Goal: Task Accomplishment & Management: Manage account settings

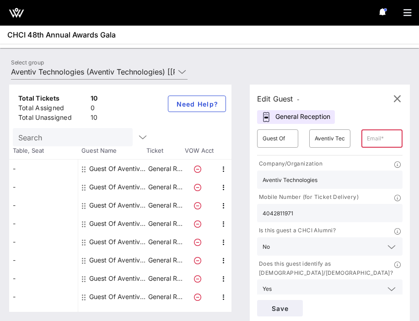
click at [380, 143] on input "text" at bounding box center [382, 138] width 30 height 15
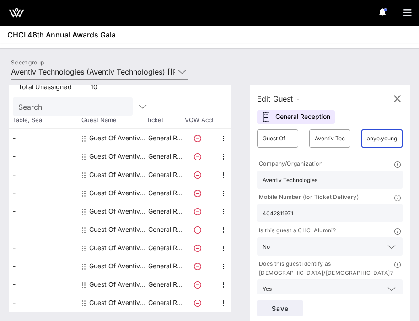
scroll to position [30, 0]
click at [373, 141] on input "[EMAIL_ADDRESS][DOMAIN_NAME]" at bounding box center [382, 138] width 30 height 15
type input "[EMAIL_ADDRESS][DOMAIN_NAME]"
click at [363, 86] on div "Edit Guest - General Reception ​ Guest Of ​ Aventiv Technologies ​ anye.young@a…" at bounding box center [330, 204] width 160 height 239
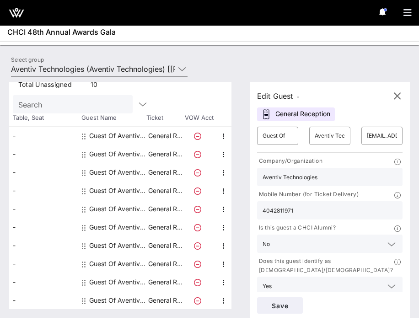
scroll to position [3, 0]
click at [377, 145] on div "​ anye.young@aventiv.com" at bounding box center [382, 135] width 52 height 29
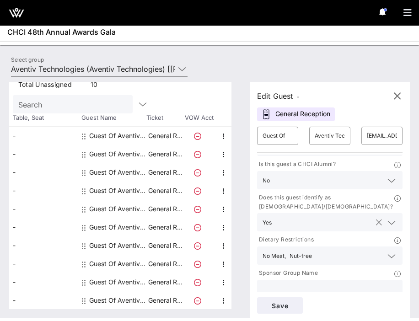
scroll to position [63, 0]
click at [358, 284] on input "text" at bounding box center [330, 290] width 135 height 12
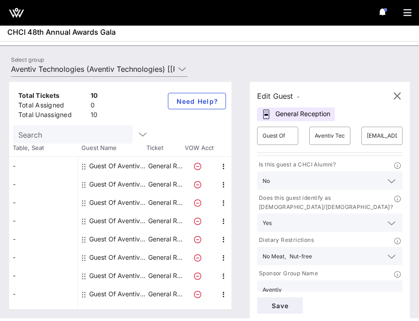
scroll to position [0, 0]
type input "Aventiv"
click at [247, 162] on div "Edit Guest - General Reception ​ Guest Of ​ Aventiv Technologies ​ anye.young@a…" at bounding box center [325, 195] width 169 height 227
click at [391, 129] on input "[EMAIL_ADDRESS][DOMAIN_NAME]" at bounding box center [382, 136] width 30 height 15
click at [395, 135] on input "[EMAIL_ADDRESS][DOMAIN_NAME]" at bounding box center [382, 136] width 30 height 15
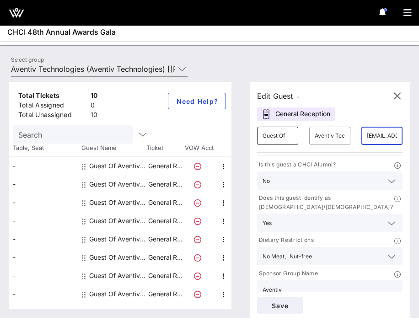
click at [295, 131] on div "​ Guest Of" at bounding box center [277, 136] width 41 height 18
click at [355, 140] on div "​ Aventiv Technologies" at bounding box center [330, 135] width 52 height 29
click at [346, 134] on div "​ Aventiv Technologies" at bounding box center [329, 136] width 41 height 18
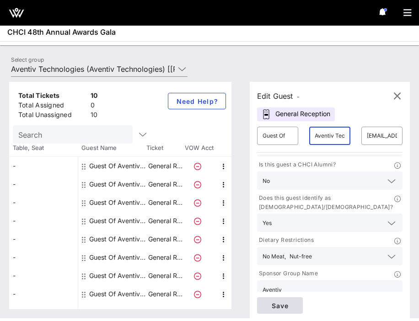
click at [285, 304] on span "Save" at bounding box center [279, 306] width 31 height 8
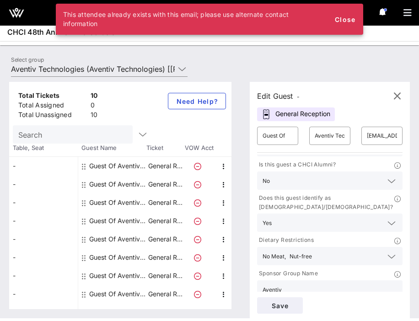
click at [95, 137] on input "Search" at bounding box center [71, 135] width 107 height 12
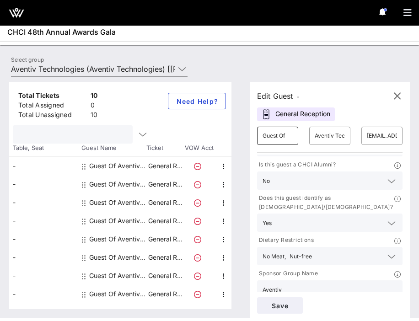
click at [290, 135] on input "Guest Of" at bounding box center [278, 136] width 30 height 15
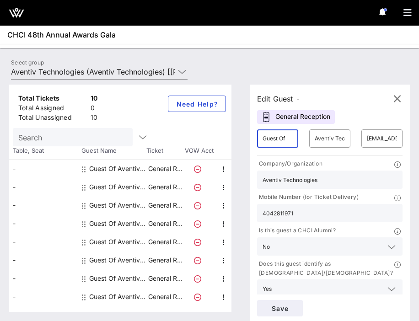
click at [309, 219] on input "4042811971" at bounding box center [330, 213] width 135 height 12
click at [238, 208] on div "Total Tickets 10 Total Assigned 0 Total Unassigned 10 Need Help? Search Table, …" at bounding box center [124, 198] width 231 height 227
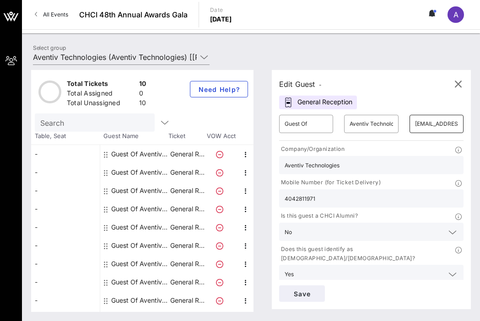
click at [419, 121] on input "[EMAIL_ADDRESS][DOMAIN_NAME]" at bounding box center [436, 124] width 43 height 15
drag, startPoint x: 414, startPoint y: 124, endPoint x: 479, endPoint y: 126, distance: 65.0
click at [419, 126] on div "Total Tickets 10 Total Assigned 0 Total Unassigned 10 Need Help? Search Table, …" at bounding box center [251, 191] width 458 height 260
type input "[PERSON_NAME][EMAIL_ADDRESS][DOMAIN_NAME]"
click at [401, 102] on div "Edit Guest - General Reception ​ Guest Of ​ Aventiv Technologies ​ shamia.lodge…" at bounding box center [371, 189] width 199 height 239
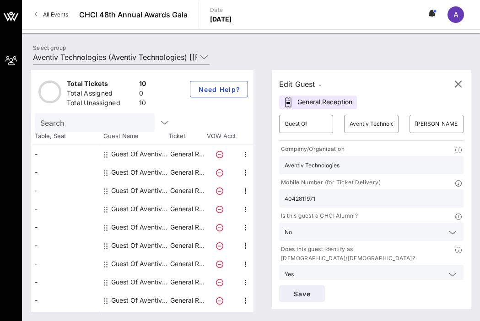
drag, startPoint x: 320, startPoint y: 200, endPoint x: 270, endPoint y: 198, distance: 49.9
click at [270, 198] on div "Edit Guest - General Reception ​ Guest Of ​ Aventiv Technologies ​ shamia.lodge…" at bounding box center [367, 191] width 208 height 242
paste input "(201) 850-7235‬"
click at [301, 197] on input "(201) 850-7235‬" at bounding box center [371, 199] width 173 height 12
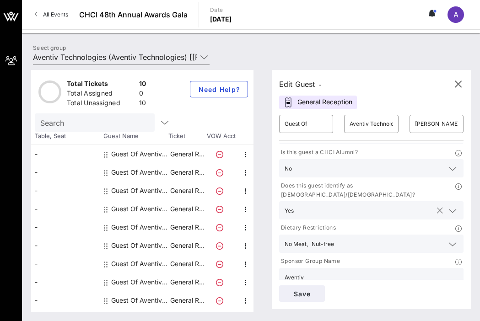
scroll to position [63, 0]
type input "2018507235‬"
click at [414, 205] on input "text" at bounding box center [364, 211] width 135 height 12
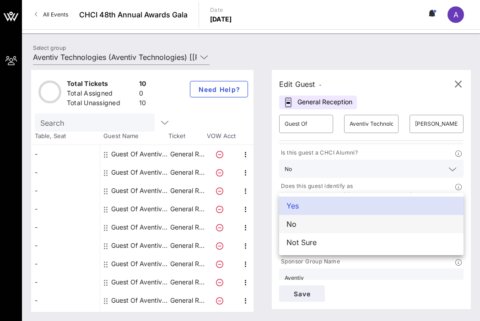
click at [397, 222] on div "No" at bounding box center [371, 224] width 184 height 18
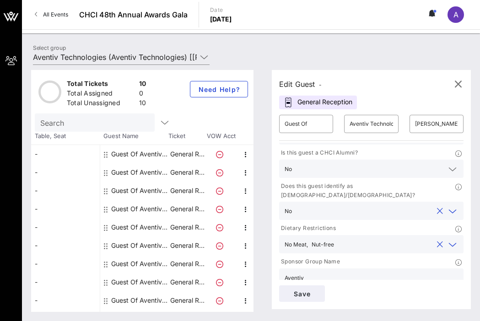
click at [396, 238] on input "text" at bounding box center [385, 244] width 95 height 12
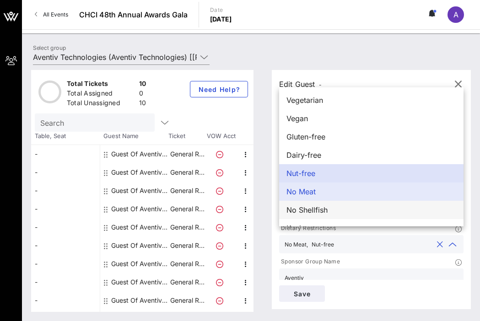
click at [365, 211] on div "No Shellfish" at bounding box center [371, 210] width 184 height 18
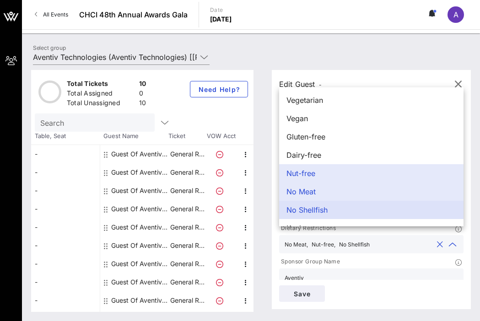
scroll to position [0, 0]
click at [363, 48] on div "Select group Aventiv Technologies (Aventiv Technologies) [[PERSON_NAME], [EMAIL…" at bounding box center [250, 59] width 447 height 32
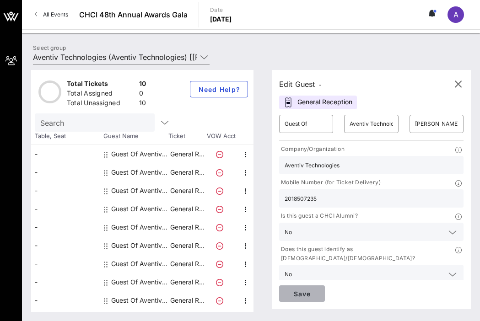
click at [306, 295] on span "Save" at bounding box center [301, 294] width 31 height 8
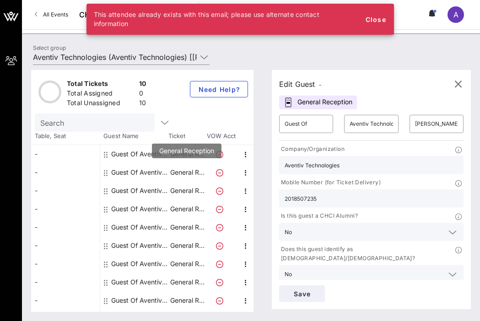
click at [188, 176] on p "General R…" at bounding box center [187, 172] width 37 height 18
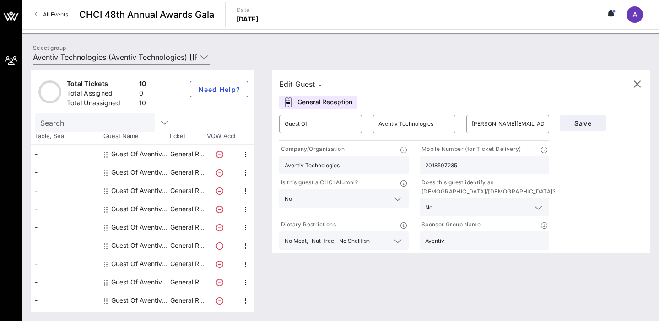
click at [179, 122] on div "Search" at bounding box center [142, 122] width 215 height 18
click at [161, 121] on icon "button" at bounding box center [164, 122] width 11 height 11
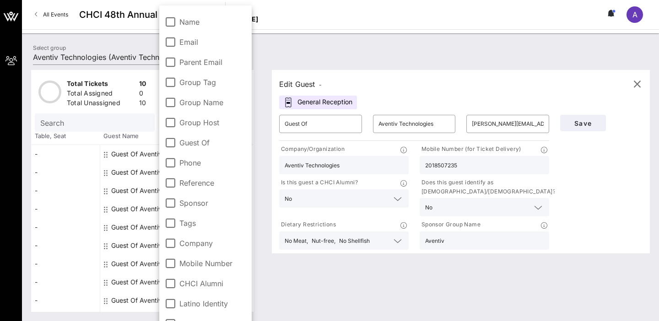
click at [179, 22] on label "Name" at bounding box center [212, 21] width 67 height 9
click at [286, 78] on div "Edit Guest -" at bounding box center [300, 84] width 43 height 13
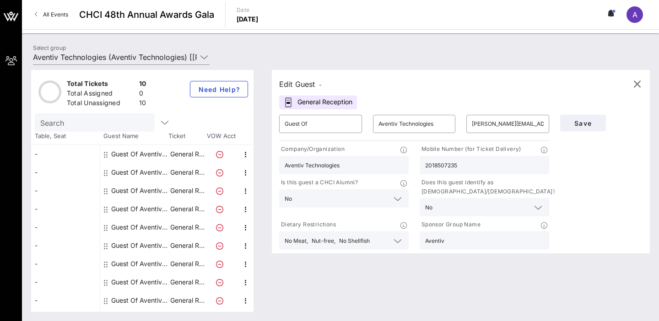
click at [124, 151] on div "Guest Of Aventiv Technologies" at bounding box center [140, 154] width 58 height 18
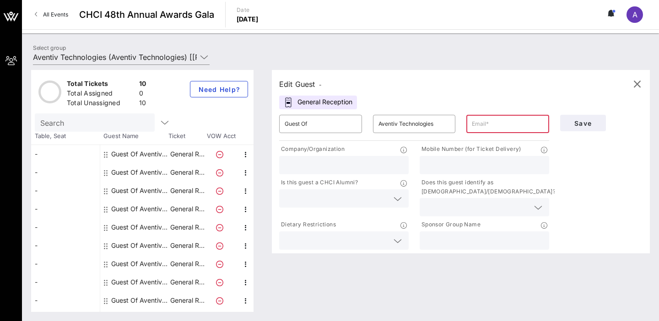
click at [153, 156] on div "Guest Of Aventiv Technologies" at bounding box center [140, 154] width 58 height 18
click at [151, 176] on div "Guest Of Aventiv Technologies" at bounding box center [140, 172] width 58 height 18
click at [152, 199] on div "Guest Of Aventiv Technologies" at bounding box center [140, 191] width 58 height 18
click at [219, 152] on icon at bounding box center [219, 154] width 7 height 7
click at [248, 154] on icon "button" at bounding box center [245, 154] width 11 height 11
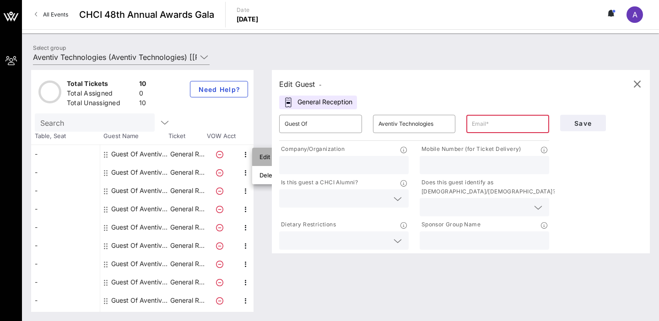
click at [265, 154] on div "Edit" at bounding box center [268, 156] width 18 height 7
click at [247, 171] on icon "button" at bounding box center [245, 172] width 11 height 11
click at [277, 176] on div "Company/Organization" at bounding box center [344, 159] width 140 height 33
click at [249, 172] on icon "button" at bounding box center [245, 172] width 11 height 11
click at [258, 175] on div "Edit" at bounding box center [268, 175] width 33 height 18
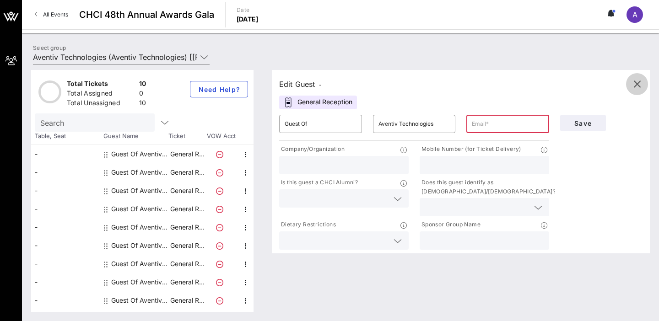
click at [419, 84] on icon "button" at bounding box center [636, 84] width 11 height 11
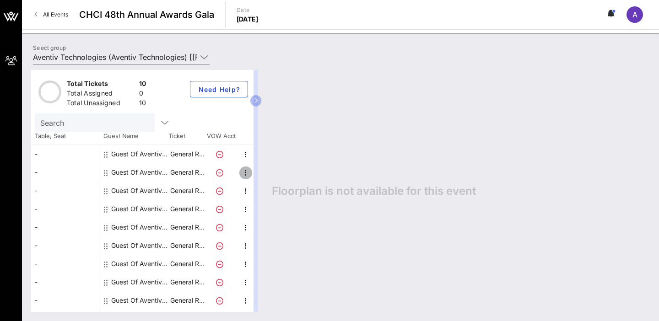
click at [245, 168] on icon "button" at bounding box center [245, 172] width 11 height 11
click at [254, 175] on div "Edit" at bounding box center [268, 175] width 33 height 18
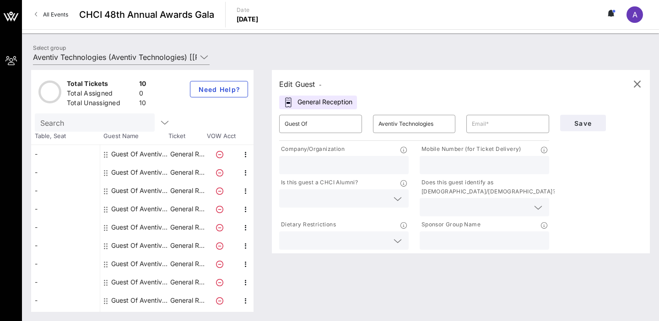
click at [196, 62] on div "Total Tickets 10 Total Assigned 0 Total Unassigned 10 Need Help? Search Table, …" at bounding box center [340, 191] width 637 height 260
click at [205, 56] on icon at bounding box center [204, 57] width 8 height 11
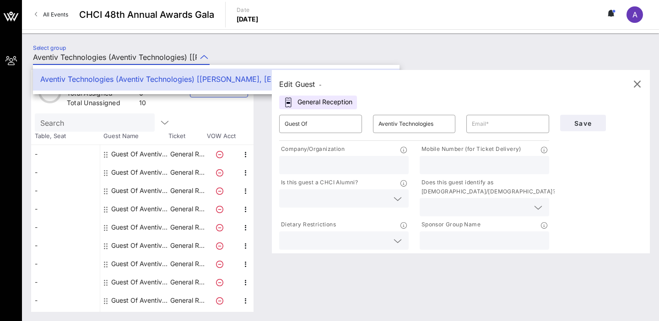
click at [205, 59] on icon at bounding box center [204, 57] width 8 height 11
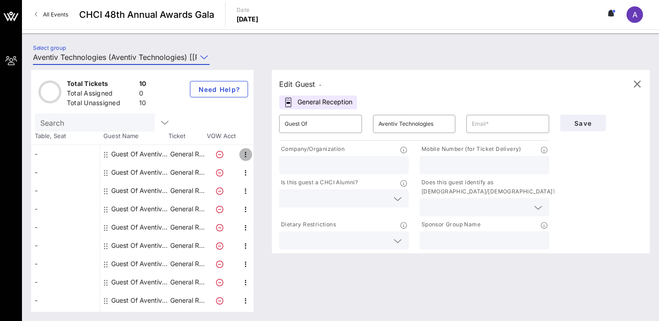
click at [244, 152] on icon "button" at bounding box center [245, 154] width 11 height 11
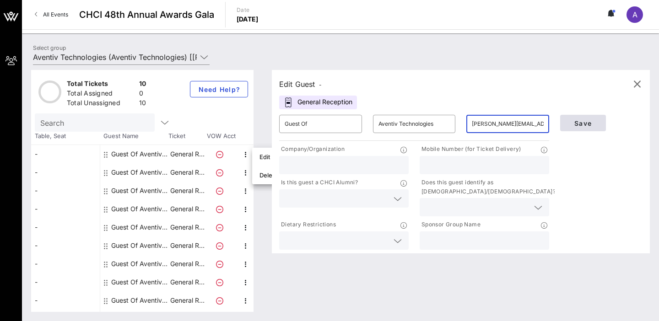
type input "[PERSON_NAME][EMAIL_ADDRESS][DOMAIN_NAME]"
click at [419, 123] on span "Save" at bounding box center [582, 123] width 31 height 8
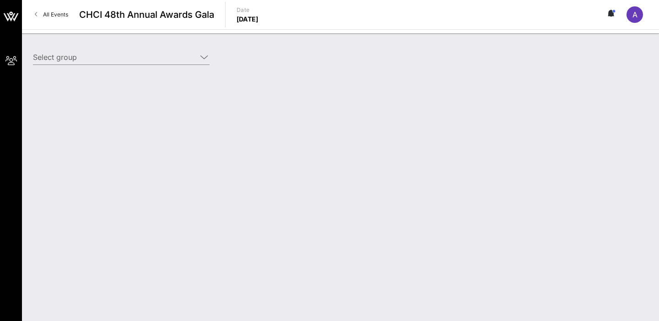
type input "Aventiv Technologies (Aventiv Technologies) [[PERSON_NAME], [EMAIL_ADDRESS][DOM…"
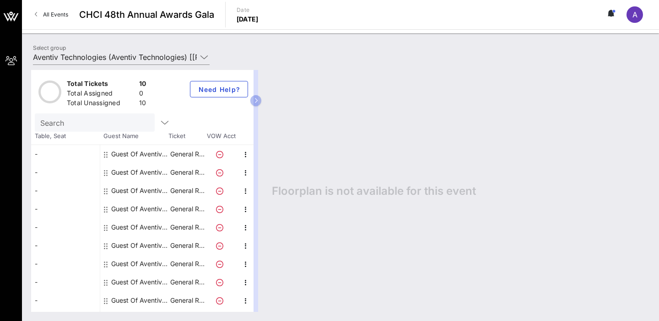
click at [149, 174] on div "Guest Of Aventiv Technologies" at bounding box center [140, 172] width 58 height 18
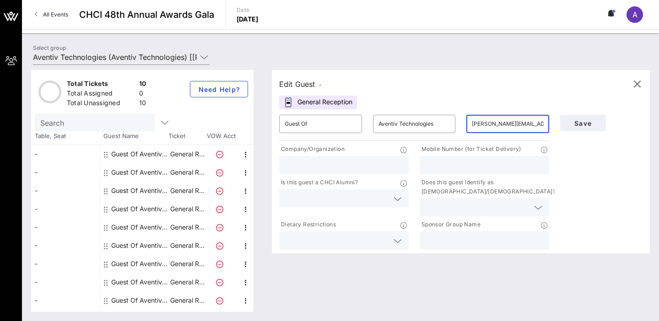
type input "[PERSON_NAME][EMAIL_ADDRESS][DOMAIN_NAME]"
click at [591, 123] on span "Save" at bounding box center [582, 123] width 31 height 8
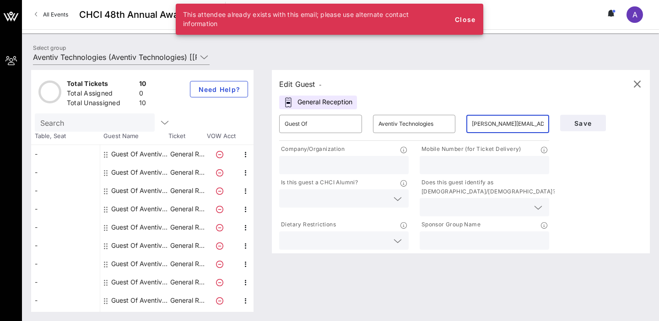
drag, startPoint x: 472, startPoint y: 122, endPoint x: 556, endPoint y: 124, distance: 84.7
click at [556, 124] on div "​ Guest Of ​ Aventiv Technologies ​ [PERSON_NAME][EMAIL_ADDRESS][DOMAIN_NAME] C…" at bounding box center [461, 180] width 374 height 142
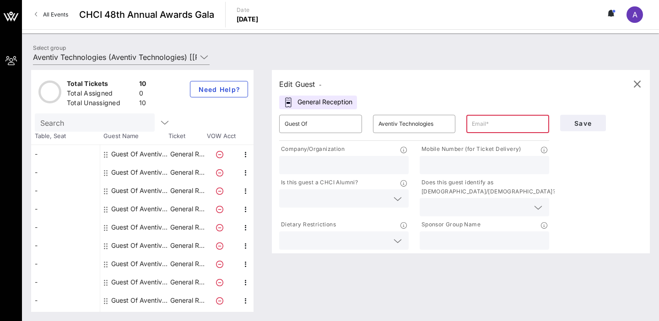
click at [157, 194] on div "Guest Of Aventiv Technologies" at bounding box center [140, 191] width 58 height 18
click at [163, 191] on div "Guest Of Aventiv Technologies" at bounding box center [140, 191] width 58 height 18
click at [167, 210] on div "Guest Of Aventiv Technologies" at bounding box center [140, 209] width 58 height 18
click at [168, 225] on div "Guest Of Aventiv Technologies" at bounding box center [140, 227] width 58 height 18
click at [170, 248] on p "General R…" at bounding box center [187, 246] width 37 height 18
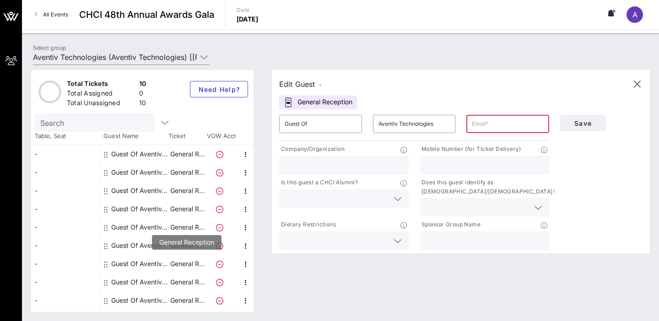
click at [173, 264] on p "General R…" at bounding box center [187, 264] width 37 height 18
click at [635, 87] on icon "button" at bounding box center [636, 84] width 11 height 11
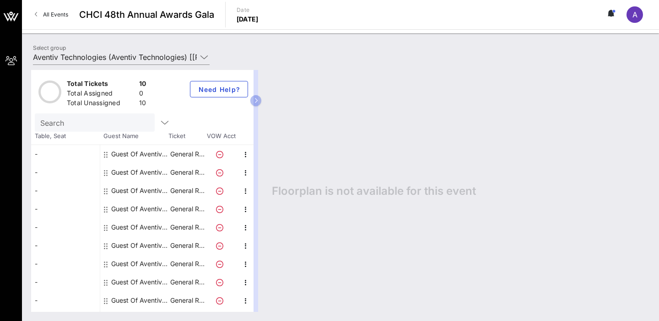
click at [610, 12] on icon at bounding box center [609, 13] width 2 height 5
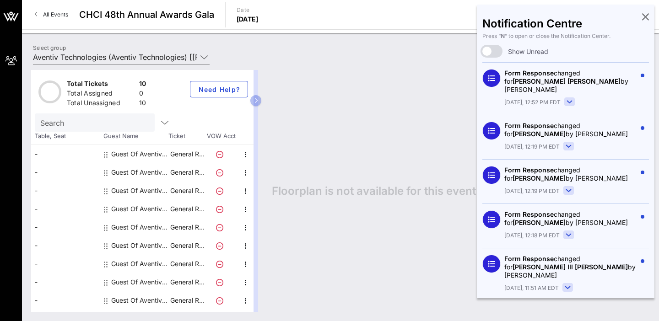
click at [645, 17] on icon at bounding box center [645, 17] width 7 height 2
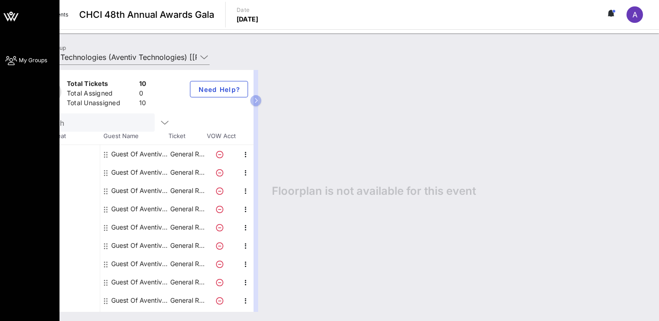
click at [10, 60] on icon at bounding box center [10, 60] width 11 height 1
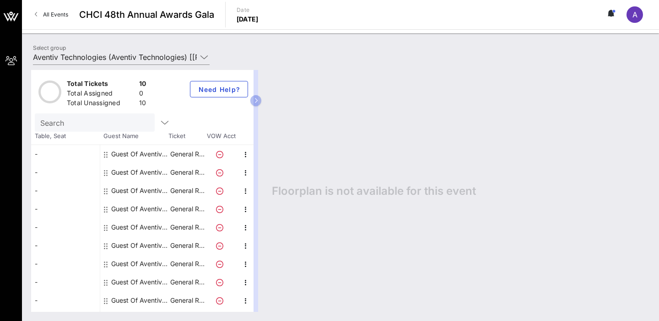
click at [57, 13] on span "All Events" at bounding box center [55, 14] width 25 height 7
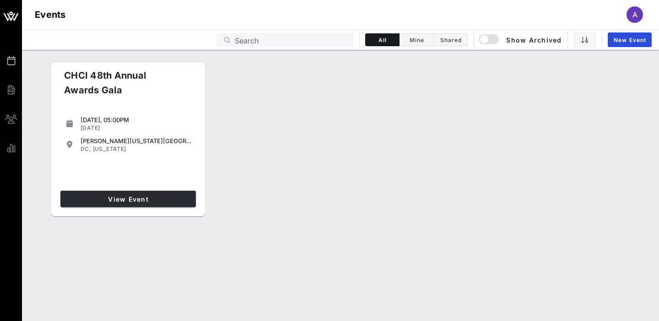
click at [169, 194] on link "View Event" at bounding box center [127, 199] width 135 height 16
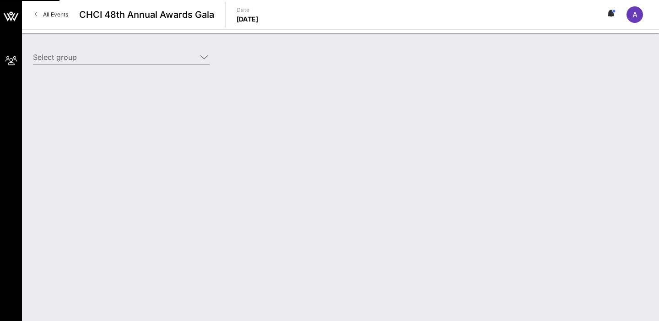
type input "Aventiv Technologies (Aventiv Technologies) [[PERSON_NAME], [EMAIL_ADDRESS][DOM…"
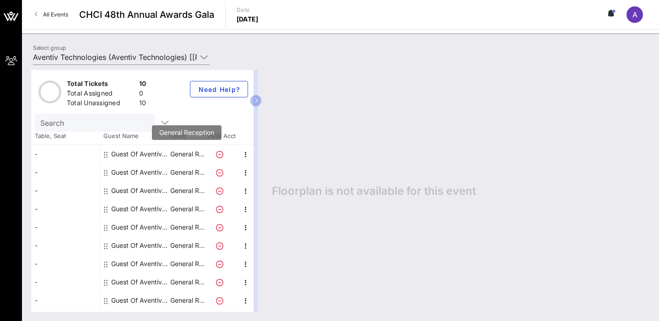
click at [183, 152] on p "General R…" at bounding box center [187, 154] width 37 height 18
click at [167, 121] on icon "button" at bounding box center [164, 122] width 11 height 11
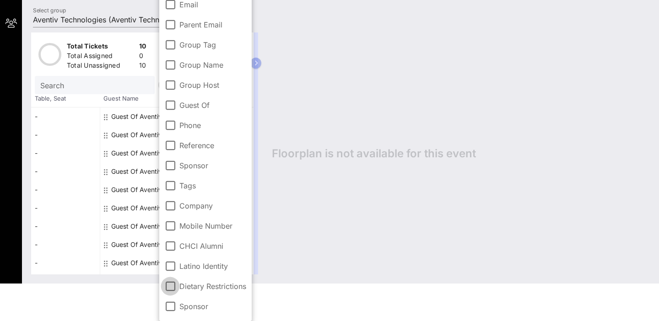
scroll to position [38, 0]
click at [172, 307] on div at bounding box center [170, 307] width 16 height 16
click at [263, 208] on div "Floorplan is not available for this event" at bounding box center [456, 153] width 387 height 242
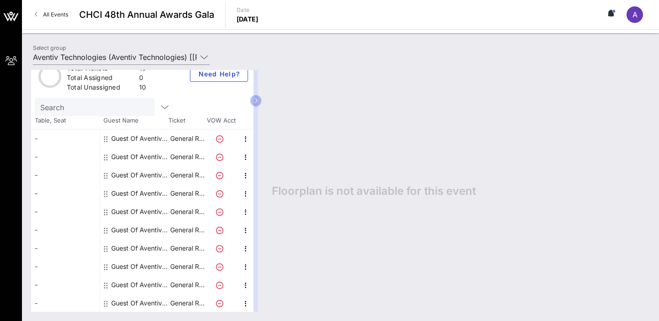
scroll to position [0, 0]
click at [254, 103] on icon "button" at bounding box center [256, 100] width 4 height 5
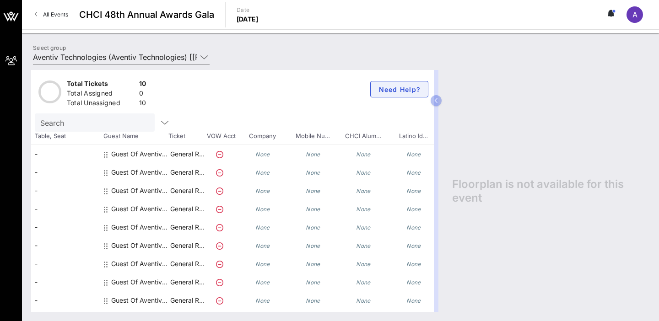
click at [408, 91] on span "Need Help?" at bounding box center [399, 90] width 43 height 8
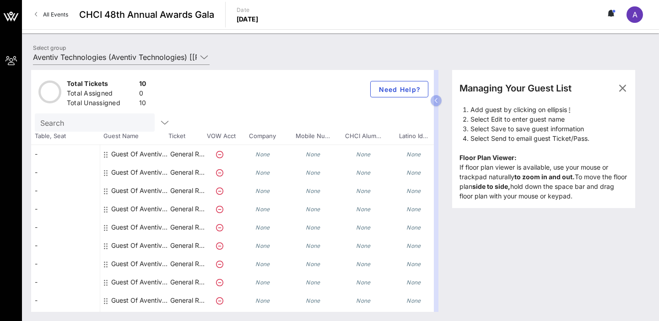
click at [104, 154] on icon at bounding box center [106, 154] width 4 height 7
click at [104, 156] on icon at bounding box center [106, 154] width 4 height 7
click at [621, 87] on icon "button" at bounding box center [622, 88] width 11 height 11
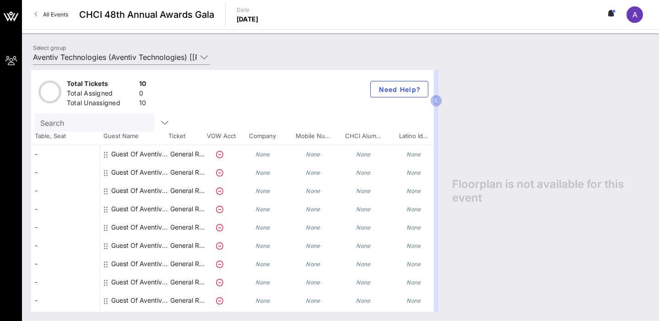
click at [106, 154] on icon at bounding box center [106, 154] width 4 height 7
click at [436, 102] on icon "button" at bounding box center [436, 100] width 4 height 5
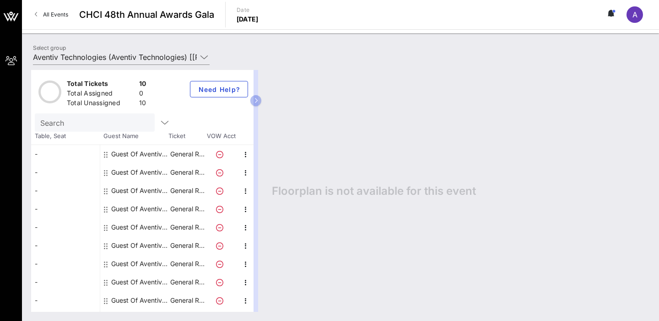
click at [111, 152] on div "Guest Of Aventiv Technologies" at bounding box center [134, 154] width 69 height 18
click at [104, 152] on icon at bounding box center [106, 154] width 4 height 7
click at [108, 175] on div at bounding box center [106, 172] width 5 height 18
click at [107, 174] on icon at bounding box center [106, 172] width 4 height 7
click at [108, 194] on div at bounding box center [106, 191] width 5 height 18
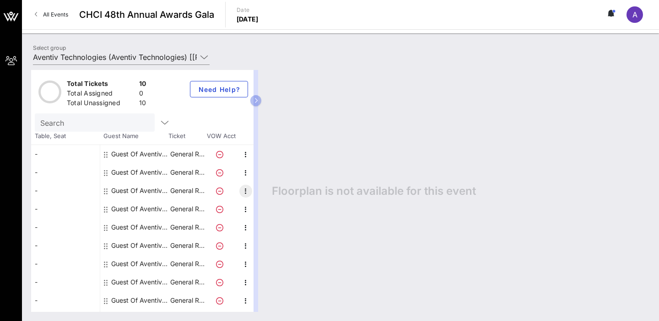
click at [244, 188] on icon "button" at bounding box center [245, 191] width 11 height 11
click at [268, 196] on div "Edit" at bounding box center [268, 193] width 18 height 7
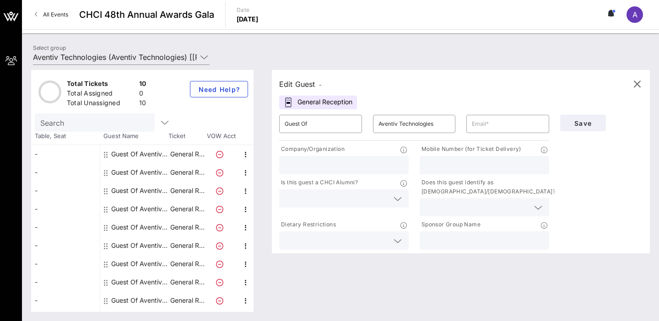
click at [321, 102] on div "General Reception" at bounding box center [318, 103] width 78 height 14
click at [325, 123] on input "Guest Of" at bounding box center [321, 124] width 72 height 15
click at [518, 102] on div "Edit Guest - General Reception ​ Guest Of ​ Aventiv Technologies ​ Company/Orga…" at bounding box center [461, 161] width 378 height 183
type input "4042811971"
click at [524, 123] on input "text" at bounding box center [508, 124] width 72 height 15
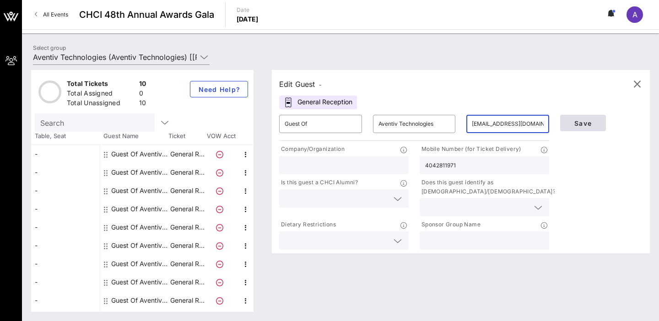
type input "[EMAIL_ADDRESS][DOMAIN_NAME]"
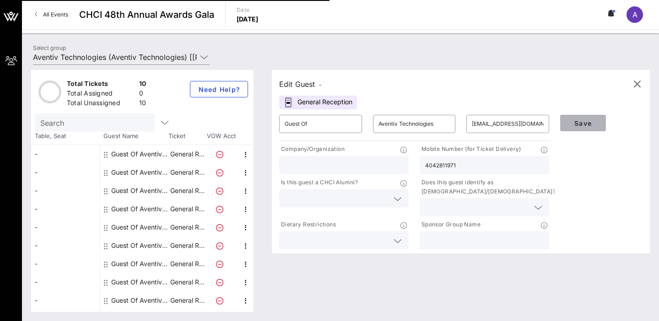
click at [583, 122] on span "Save" at bounding box center [582, 123] width 31 height 8
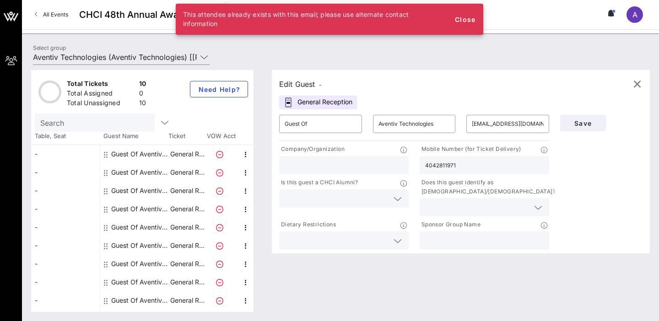
click at [632, 12] on span "A" at bounding box center [634, 14] width 5 height 9
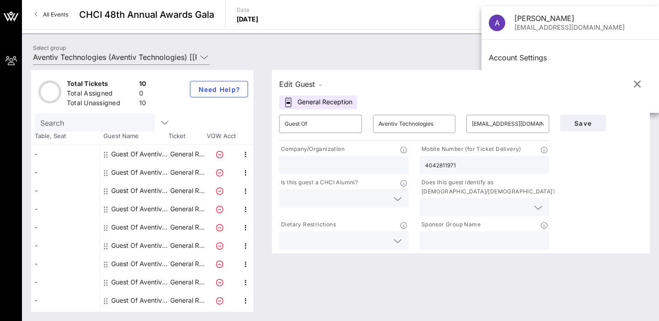
click at [436, 60] on div "Select group Aventiv Technologies (Aventiv Technologies) [[PERSON_NAME], [EMAIL…" at bounding box center [340, 59] width 626 height 32
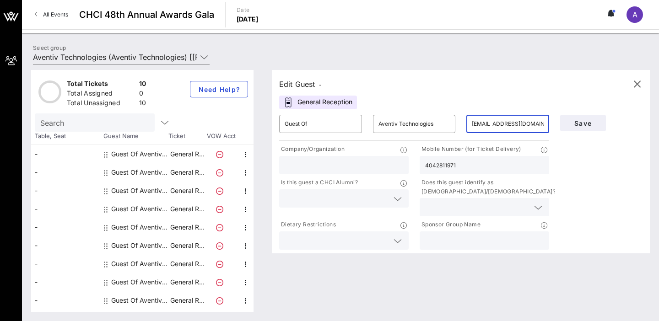
drag, startPoint x: 472, startPoint y: 121, endPoint x: 555, endPoint y: 125, distance: 83.8
click at [555, 125] on div "​ Guest Of ​ Aventiv Technologies ​ [EMAIL_ADDRESS][DOMAIN_NAME] Company/Organi…" at bounding box center [461, 180] width 374 height 142
paste input "[PERSON_NAME][EMAIL_ADDRESS][DOMAIN_NAME]"
type input "[PERSON_NAME][EMAIL_ADDRESS][DOMAIN_NAME]"
click at [576, 120] on span "Save" at bounding box center [582, 123] width 31 height 8
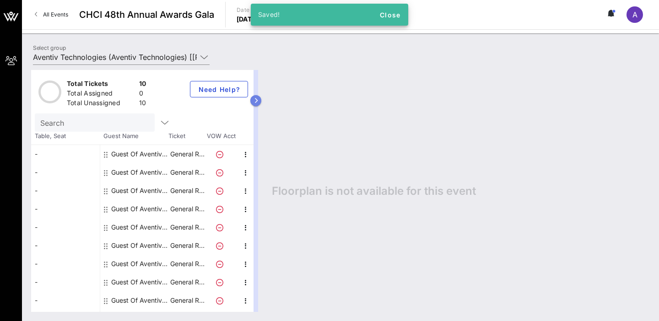
click at [255, 102] on icon "button" at bounding box center [256, 100] width 4 height 5
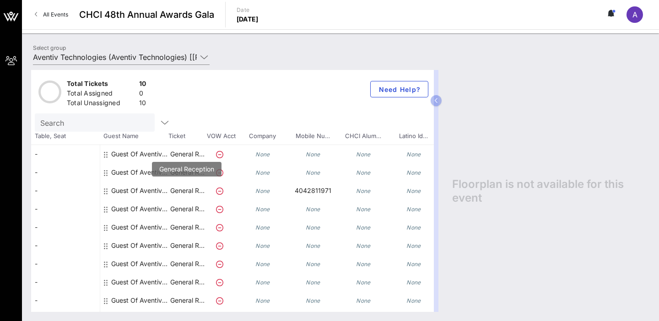
click at [171, 186] on p "General R…" at bounding box center [187, 191] width 37 height 18
click at [105, 189] on icon at bounding box center [106, 191] width 4 height 7
click at [218, 188] on icon at bounding box center [219, 191] width 7 height 7
click at [107, 190] on icon at bounding box center [106, 191] width 4 height 7
click at [106, 190] on icon at bounding box center [106, 191] width 4 height 7
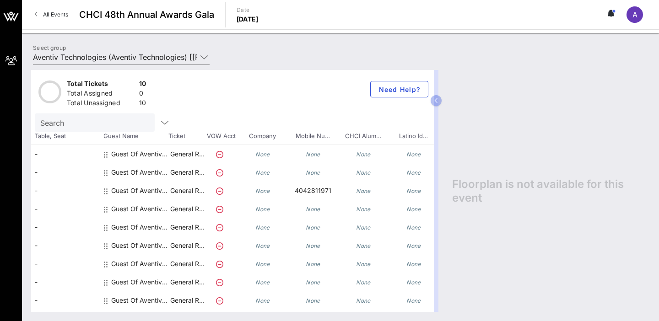
click at [105, 191] on icon at bounding box center [106, 191] width 4 height 7
click at [437, 99] on icon "button" at bounding box center [436, 100] width 4 height 5
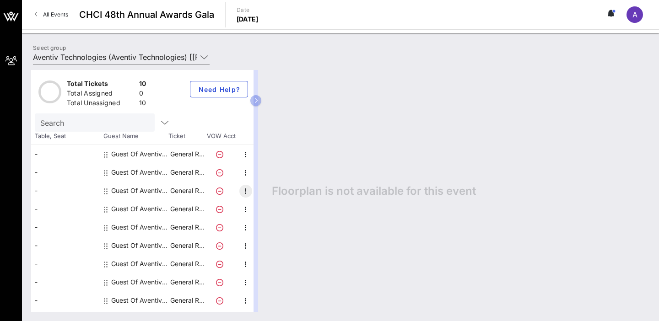
click at [244, 188] on icon "button" at bounding box center [245, 191] width 11 height 11
click at [256, 194] on div "Edit" at bounding box center [268, 193] width 33 height 18
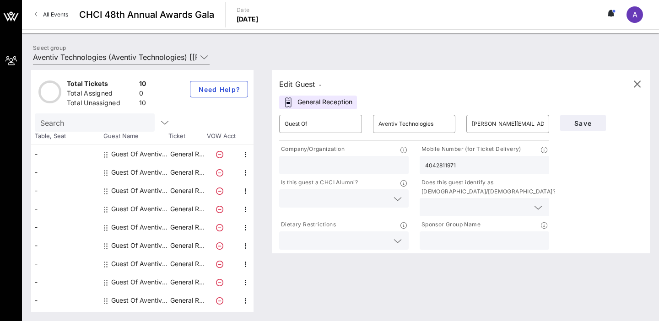
drag, startPoint x: 484, startPoint y: 162, endPoint x: 417, endPoint y: 163, distance: 67.3
click at [417, 163] on div "Mobile Number (for Ticket Delivery) 4042811971" at bounding box center [484, 159] width 140 height 33
type input "3175509156"
click at [594, 119] on span "Save" at bounding box center [582, 123] width 31 height 8
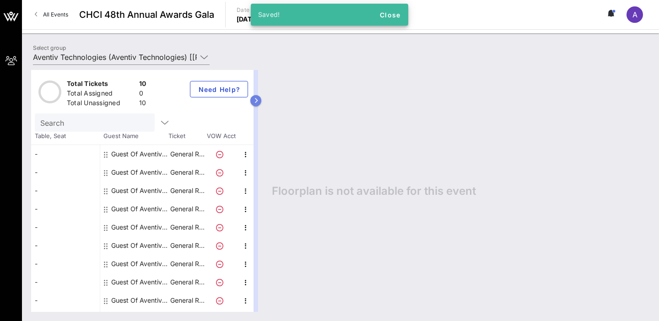
click at [257, 102] on icon "button" at bounding box center [256, 100] width 4 height 5
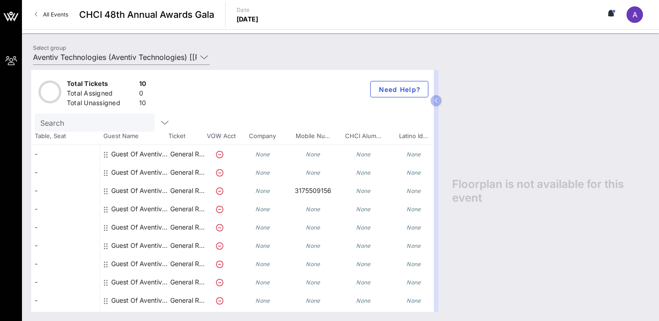
click at [220, 172] on icon at bounding box center [219, 172] width 7 height 7
click at [113, 171] on div "Guest Of Aventiv Technologies" at bounding box center [140, 172] width 58 height 18
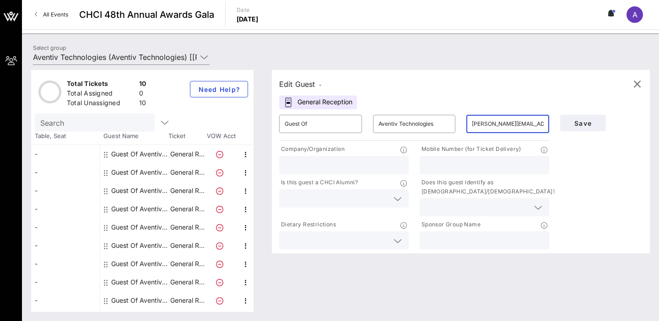
type input "[PERSON_NAME][EMAIL_ADDRESS][PERSON_NAME][DOMAIN_NAME]"
type input "9177212636"
click at [582, 116] on button "Save" at bounding box center [583, 123] width 46 height 16
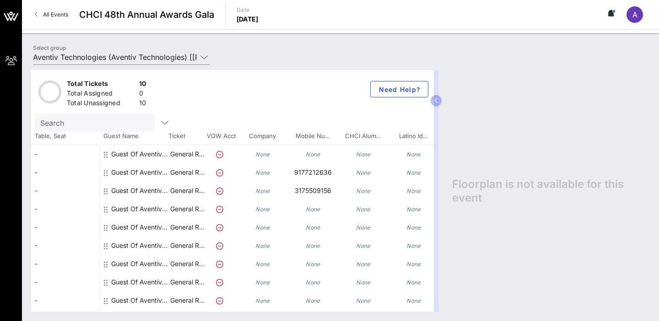
click at [108, 151] on div at bounding box center [106, 154] width 5 height 18
click at [103, 152] on div "Guest Of Aventiv Technologies" at bounding box center [134, 154] width 69 height 18
click at [108, 153] on div at bounding box center [106, 154] width 5 height 18
click at [105, 153] on icon at bounding box center [106, 154] width 4 height 7
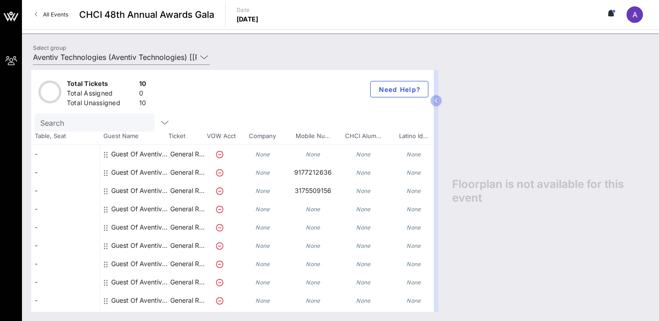
click at [423, 151] on div "None" at bounding box center [413, 154] width 50 height 18
click at [354, 151] on div "None" at bounding box center [363, 154] width 50 height 18
click at [228, 153] on div at bounding box center [221, 154] width 32 height 18
click at [220, 153] on icon at bounding box center [219, 154] width 7 height 7
click at [111, 153] on div "Guest Of Aventiv Technologies" at bounding box center [134, 154] width 69 height 18
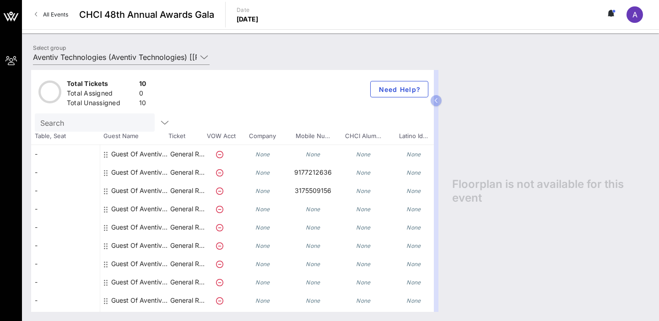
click at [111, 153] on div "Guest Of Aventiv Technologies" at bounding box center [134, 154] width 69 height 18
click at [107, 153] on icon at bounding box center [106, 154] width 4 height 7
click at [434, 101] on icon "button" at bounding box center [436, 100] width 4 height 5
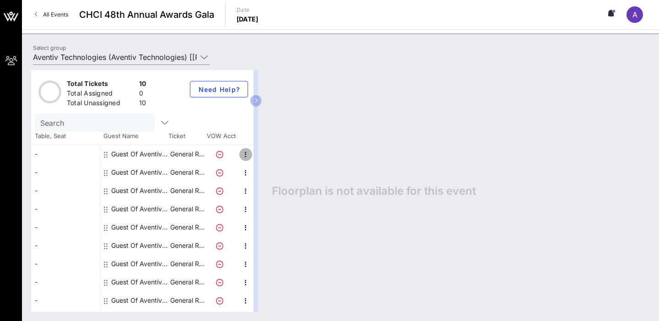
click at [248, 155] on icon "button" at bounding box center [245, 154] width 11 height 11
click at [278, 159] on div "Edit" at bounding box center [268, 157] width 33 height 18
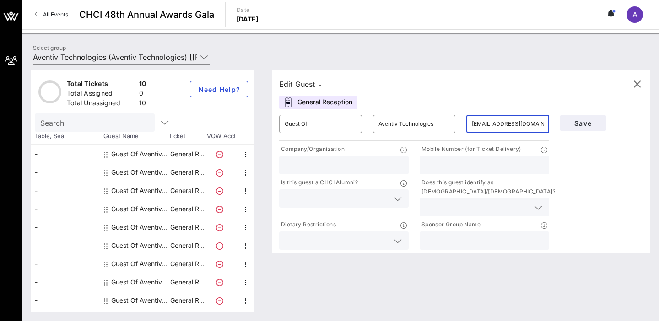
type input "[EMAIL_ADDRESS][DOMAIN_NAME]"
click at [608, 123] on div "Save" at bounding box center [601, 122] width 94 height 27
type input "4042811971"
click at [579, 124] on span "Save" at bounding box center [582, 123] width 31 height 8
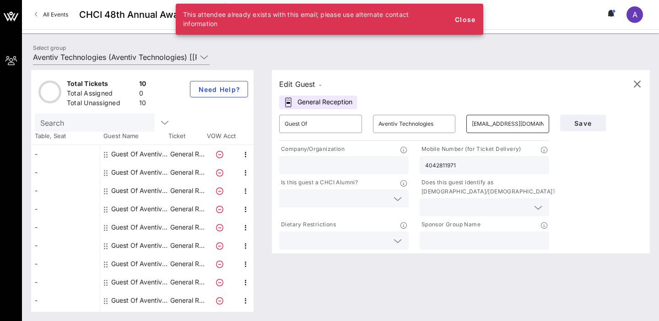
click at [490, 125] on input "[EMAIL_ADDRESS][DOMAIN_NAME]" at bounding box center [508, 124] width 72 height 15
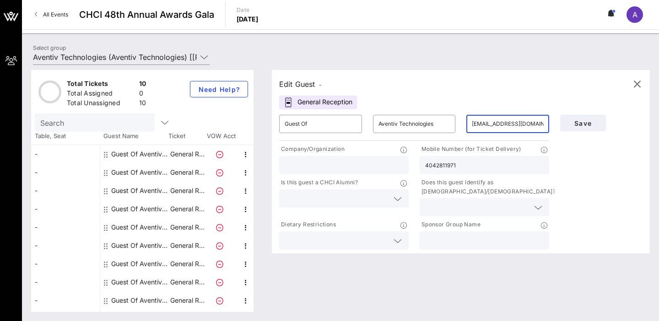
drag, startPoint x: 473, startPoint y: 123, endPoint x: 552, endPoint y: 129, distance: 79.9
click at [552, 129] on div "​ [EMAIL_ADDRESS][DOMAIN_NAME]" at bounding box center [508, 123] width 94 height 29
drag, startPoint x: 496, startPoint y: 160, endPoint x: 527, endPoint y: 167, distance: 31.2
click at [527, 167] on input "4042811971" at bounding box center [484, 165] width 118 height 12
click at [481, 132] on div at bounding box center [508, 124] width 72 height 18
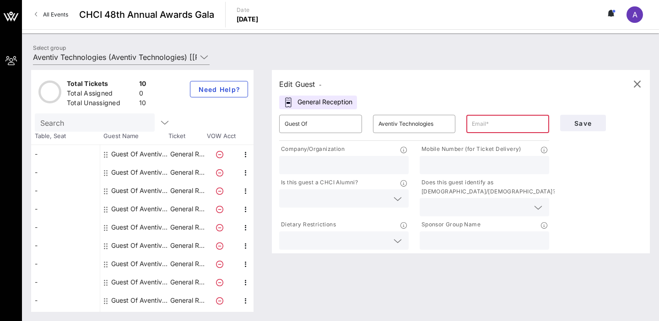
paste input "[PERSON_NAME][EMAIL_ADDRESS][PERSON_NAME][DOMAIN_NAME]"
type input "[PERSON_NAME][EMAIL_ADDRESS][PERSON_NAME][DOMAIN_NAME]"
click at [432, 167] on input "text" at bounding box center [484, 165] width 118 height 12
paste input "4692684141"
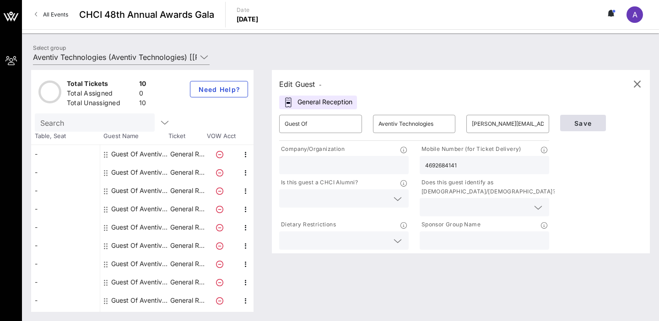
type input "4692684141"
click at [589, 125] on span "Save" at bounding box center [582, 123] width 31 height 8
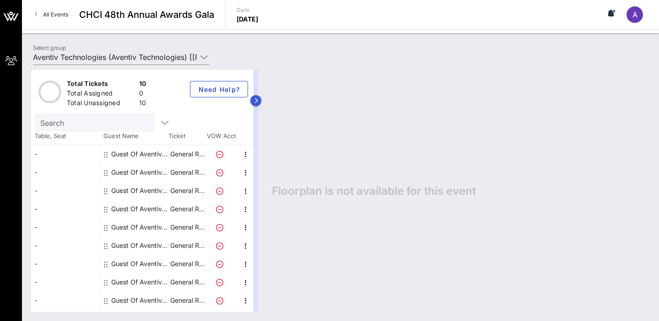
click at [253, 100] on button "button" at bounding box center [255, 100] width 11 height 11
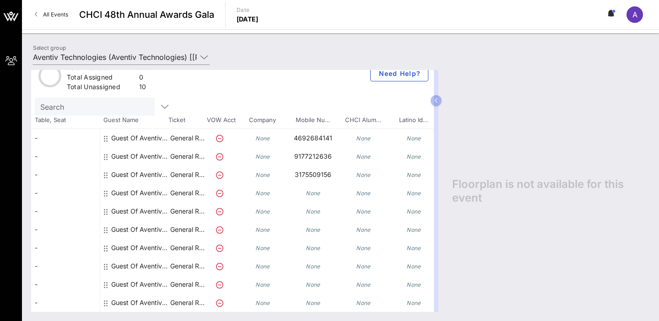
scroll to position [16, 0]
click at [436, 102] on icon "button" at bounding box center [436, 100] width 4 height 5
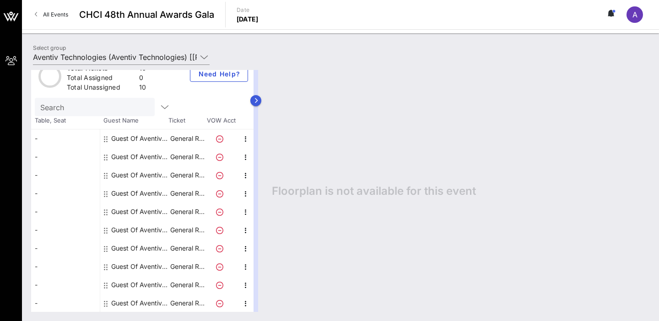
click at [254, 101] on icon "button" at bounding box center [256, 100] width 4 height 5
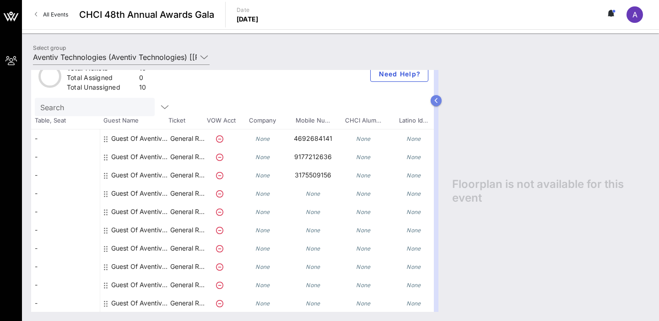
click at [435, 102] on icon "button" at bounding box center [436, 100] width 4 height 5
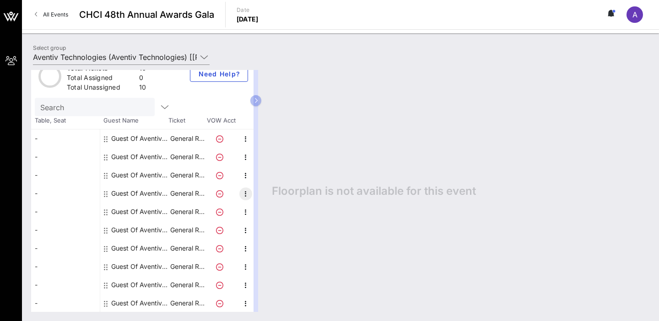
click at [245, 192] on icon "button" at bounding box center [245, 193] width 11 height 11
click at [270, 197] on div "Edit" at bounding box center [268, 196] width 18 height 7
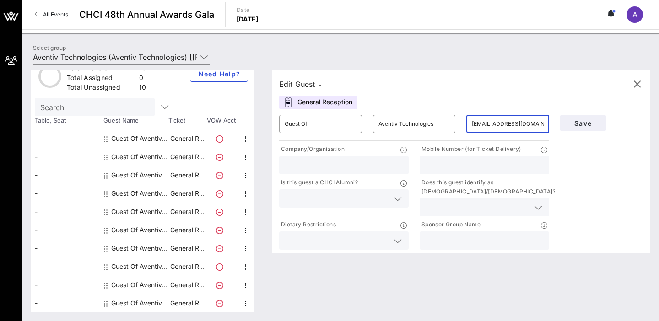
type input "[EMAIL_ADDRESS][DOMAIN_NAME]"
type input "2018507235"
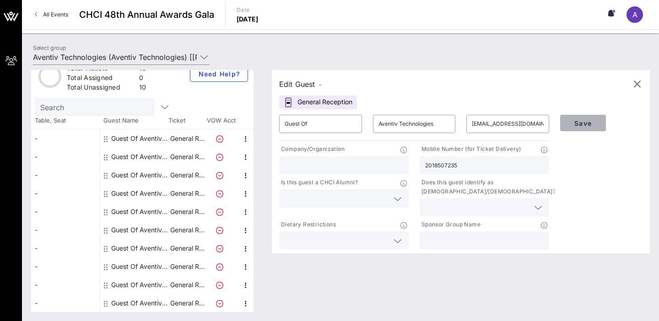
click at [591, 118] on button "Save" at bounding box center [583, 123] width 46 height 16
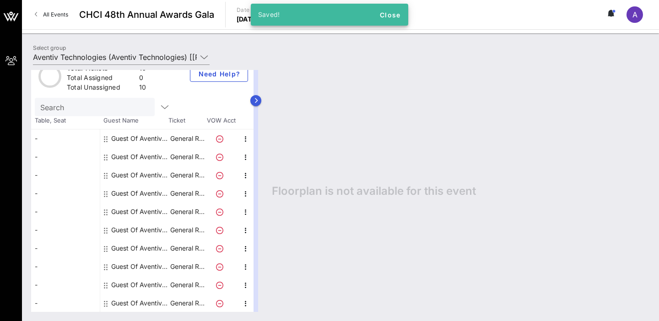
click at [257, 95] on button "button" at bounding box center [255, 100] width 11 height 11
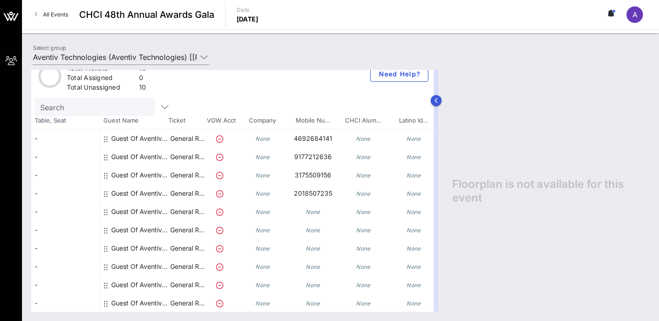
click at [436, 103] on button "button" at bounding box center [436, 100] width 11 height 11
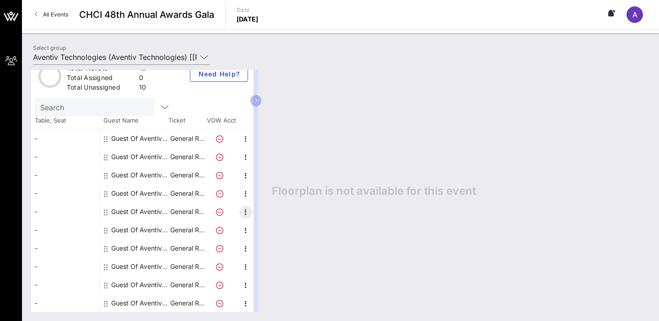
click at [242, 212] on icon "button" at bounding box center [245, 212] width 11 height 11
click at [264, 214] on div "Edit" at bounding box center [268, 214] width 18 height 7
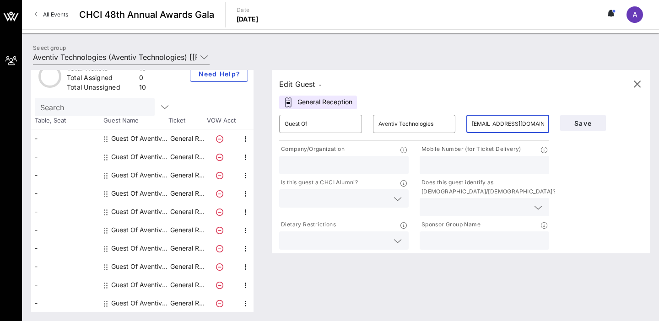
type input "[EMAIL_ADDRESS][DOMAIN_NAME]"
type input "4042811971"
click at [579, 124] on span "Save" at bounding box center [582, 123] width 31 height 8
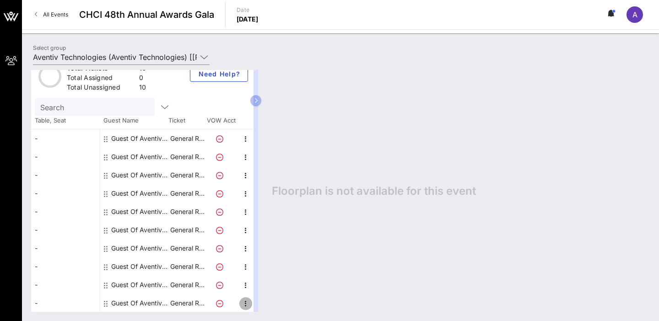
click at [245, 301] on icon "button" at bounding box center [245, 303] width 11 height 11
click at [265, 290] on div "Edit" at bounding box center [268, 288] width 18 height 7
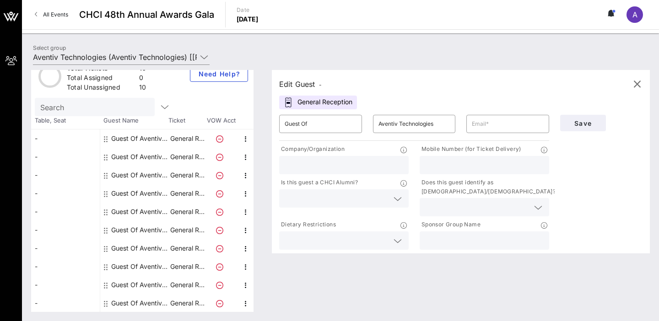
paste input "[PHONE_NUMBER]"
click at [450, 165] on input "[PHONE_NUMBER]" at bounding box center [484, 165] width 118 height 12
click at [439, 164] on input "281-4684682" at bounding box center [484, 165] width 118 height 12
type input "2814684682"
paste input "[EMAIL_ADDRESS][DOMAIN_NAME]"
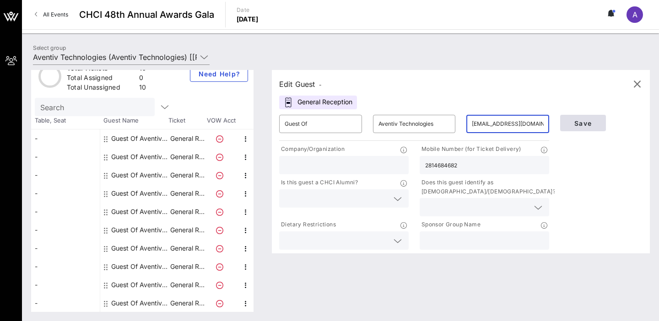
type input "[EMAIL_ADDRESS][DOMAIN_NAME]"
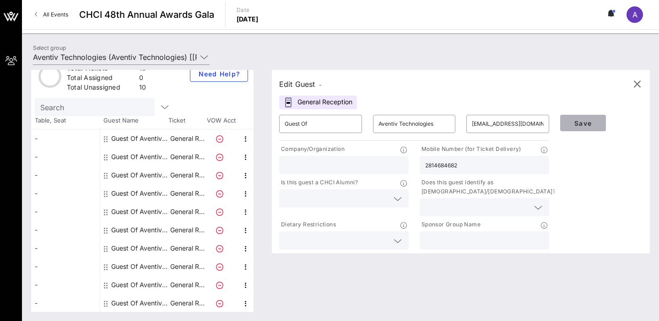
click at [582, 124] on span "Save" at bounding box center [582, 123] width 31 height 8
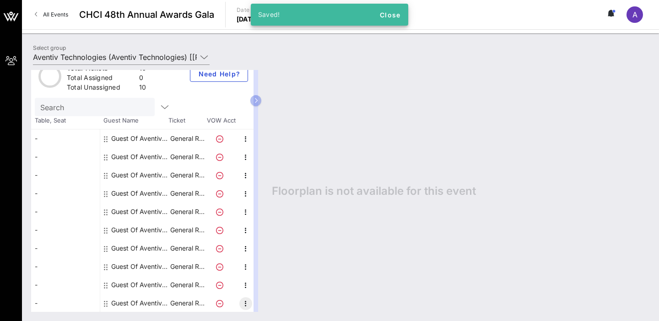
click at [243, 303] on icon "button" at bounding box center [245, 303] width 11 height 11
click at [265, 285] on div "Edit" at bounding box center [268, 288] width 18 height 7
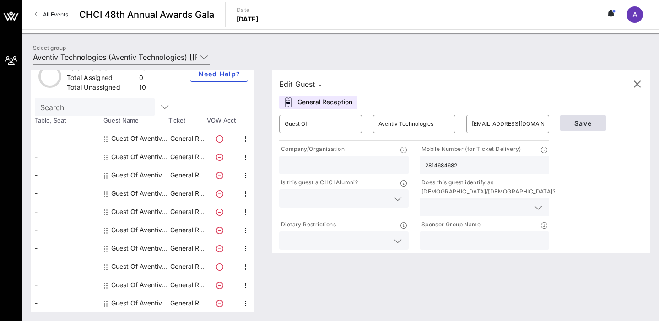
click at [591, 121] on span "Save" at bounding box center [582, 123] width 31 height 8
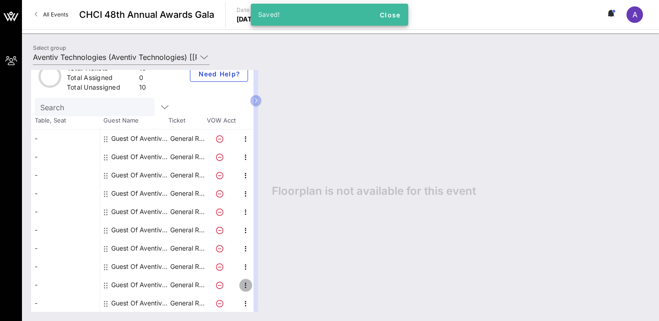
click at [244, 287] on icon "button" at bounding box center [245, 285] width 11 height 11
click at [273, 287] on div "Edit" at bounding box center [268, 287] width 18 height 7
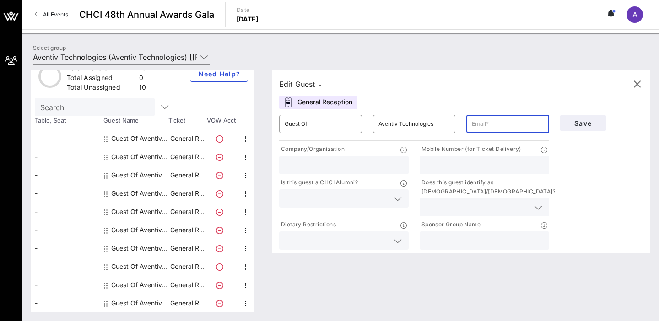
paste input "[EMAIL_ADDRESS][DOMAIN_NAME]"
type input "[EMAIL_ADDRESS][DOMAIN_NAME]"
click at [587, 203] on div "Save" at bounding box center [601, 180] width 94 height 142
paste input "[PHONE_NUMBER]"
click at [438, 163] on input "[PHONE_NUMBER]" at bounding box center [484, 165] width 118 height 12
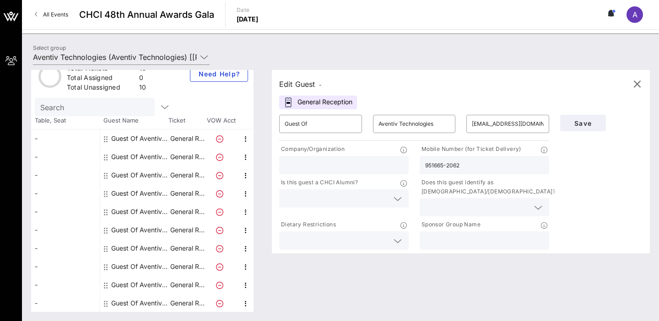
click at [447, 164] on input "951665-2062" at bounding box center [484, 165] width 118 height 12
type input "9516652062"
click at [586, 124] on span "Save" at bounding box center [582, 123] width 31 height 8
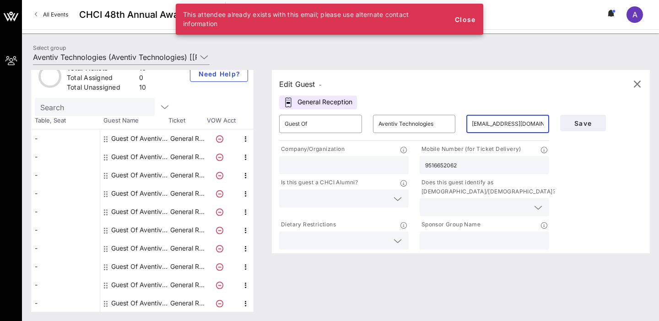
click at [501, 124] on input "[EMAIL_ADDRESS][DOMAIN_NAME]" at bounding box center [508, 124] width 72 height 15
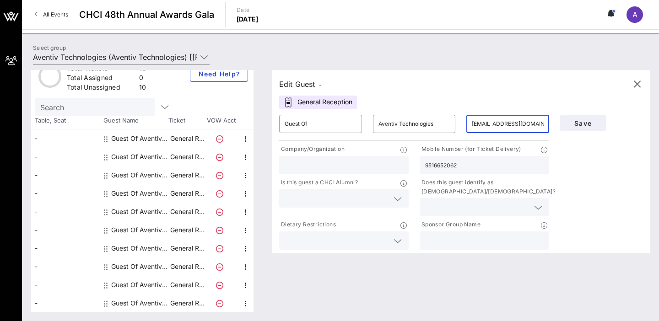
click at [511, 127] on input "[EMAIL_ADDRESS][DOMAIN_NAME]" at bounding box center [508, 124] width 72 height 15
click at [492, 128] on input "[EMAIL_ADDRESS][DOMAIN_NAME]" at bounding box center [508, 124] width 72 height 15
click at [492, 124] on input "[EMAIL_ADDRESS][DOMAIN_NAME]" at bounding box center [508, 124] width 72 height 15
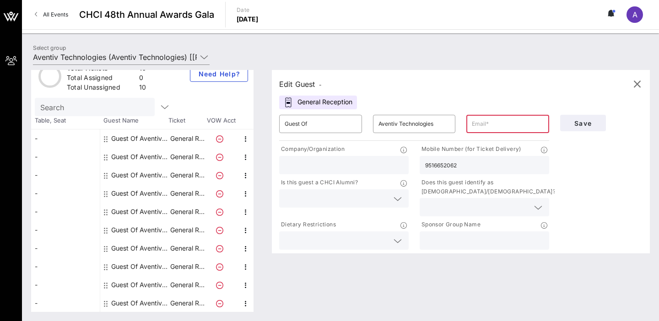
paste input "[PHONE_NUMBER]"
type input "9"
click at [639, 88] on icon "button" at bounding box center [636, 84] width 11 height 11
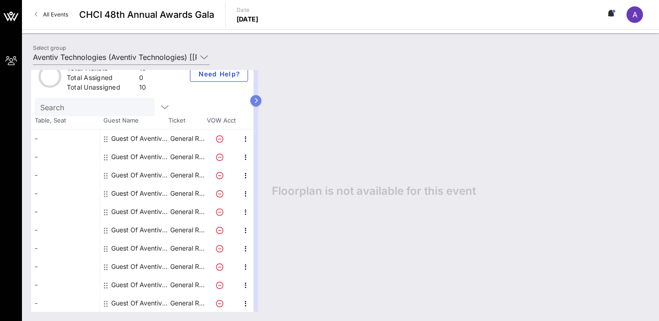
click at [256, 98] on icon "button" at bounding box center [256, 100] width 4 height 5
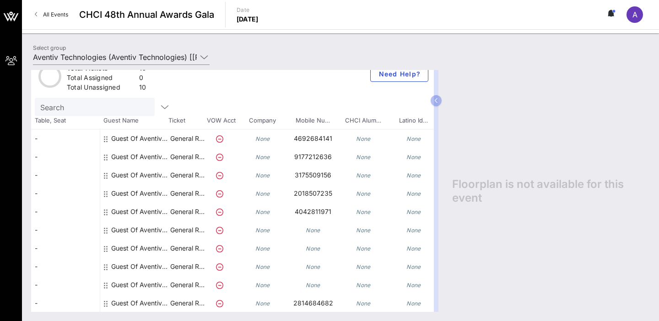
scroll to position [0, 0]
click at [352, 258] on div "None" at bounding box center [363, 267] width 50 height 18
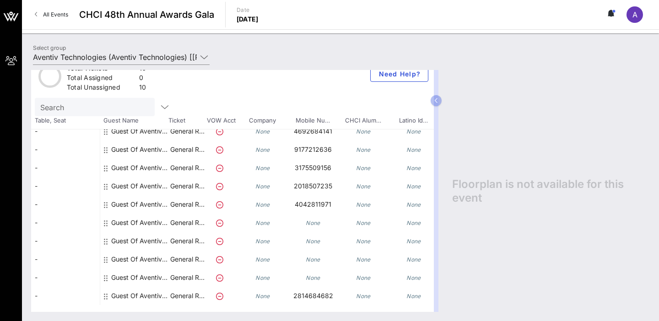
scroll to position [7, 0]
click at [329, 172] on p "3175509156" at bounding box center [313, 168] width 50 height 18
click at [321, 274] on div "None" at bounding box center [313, 278] width 50 height 18
click at [437, 102] on icon "button" at bounding box center [436, 100] width 4 height 5
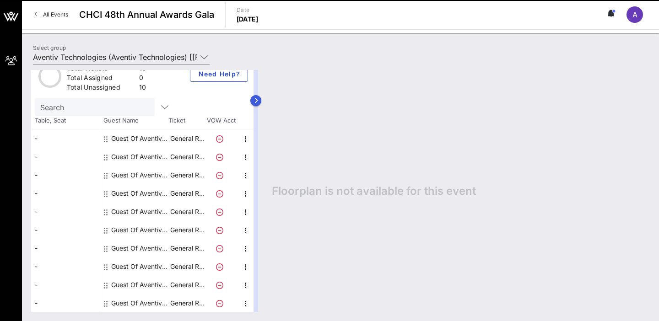
click at [255, 99] on icon "button" at bounding box center [256, 100] width 4 height 5
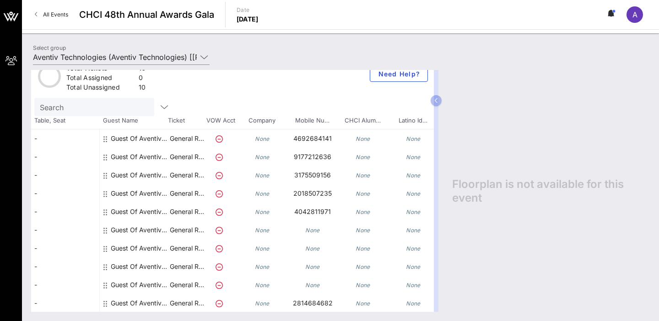
click at [106, 137] on icon at bounding box center [105, 138] width 4 height 7
click at [106, 139] on icon at bounding box center [105, 138] width 4 height 7
click at [105, 139] on icon at bounding box center [105, 138] width 4 height 7
click at [438, 102] on button "button" at bounding box center [436, 100] width 11 height 11
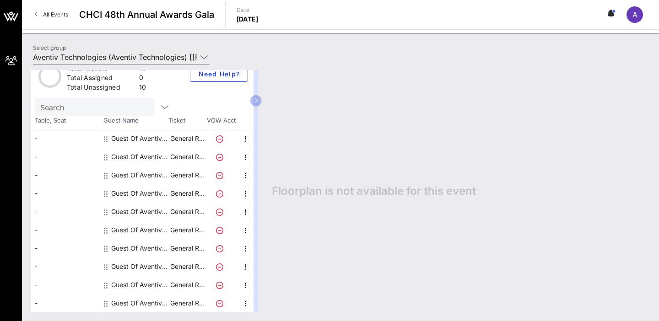
click at [105, 136] on icon at bounding box center [106, 138] width 4 height 7
click at [246, 138] on icon "button" at bounding box center [245, 139] width 11 height 11
click at [264, 145] on div "Edit" at bounding box center [268, 141] width 18 height 15
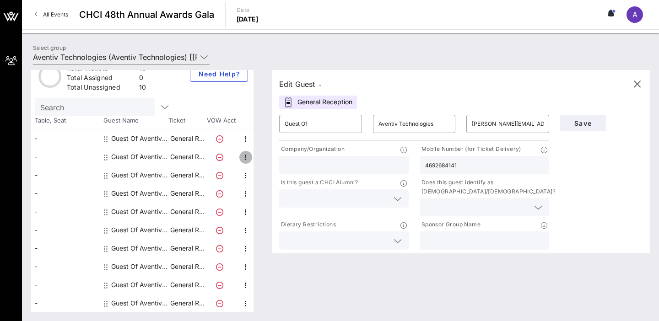
click at [246, 158] on icon "button" at bounding box center [245, 157] width 11 height 11
click at [258, 160] on div "Edit" at bounding box center [268, 160] width 33 height 18
type input "[PERSON_NAME][EMAIL_ADDRESS][PERSON_NAME][DOMAIN_NAME]"
type input "9177212636"
click at [245, 174] on icon "button" at bounding box center [245, 175] width 11 height 11
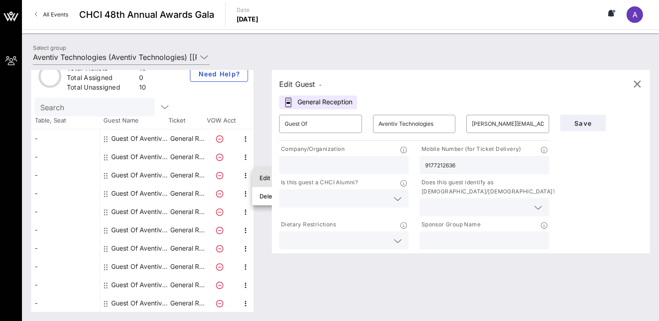
click at [262, 176] on div "Edit" at bounding box center [268, 177] width 18 height 7
type input "[PERSON_NAME][EMAIL_ADDRESS][DOMAIN_NAME]"
type input "3175509156"
click at [244, 195] on icon "button" at bounding box center [245, 193] width 11 height 11
click at [264, 198] on div "Edit" at bounding box center [268, 196] width 18 height 7
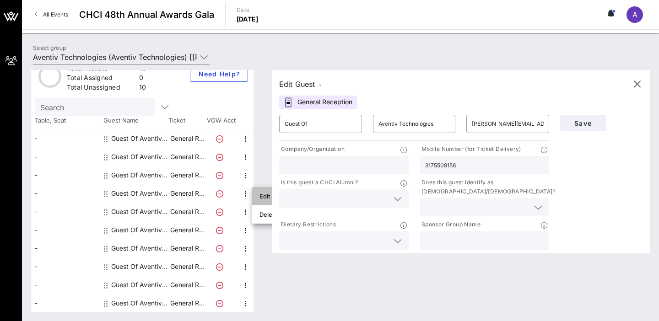
type input "[EMAIL_ADDRESS][DOMAIN_NAME]"
type input "2018507235"
click at [245, 212] on icon "button" at bounding box center [245, 212] width 11 height 11
click at [261, 212] on div "Edit" at bounding box center [268, 214] width 18 height 7
type input "[EMAIL_ADDRESS][DOMAIN_NAME]"
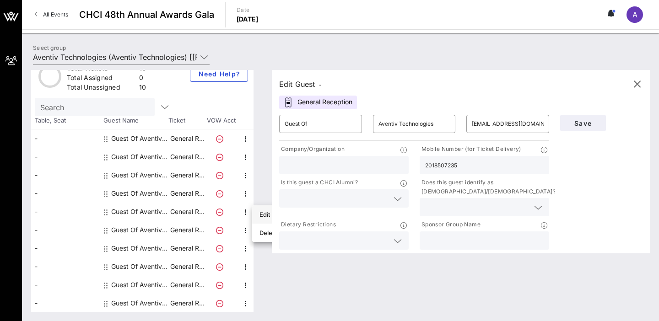
type input "4042811971"
click at [246, 228] on icon "button" at bounding box center [245, 230] width 11 height 11
click at [262, 231] on div "Edit" at bounding box center [268, 232] width 18 height 7
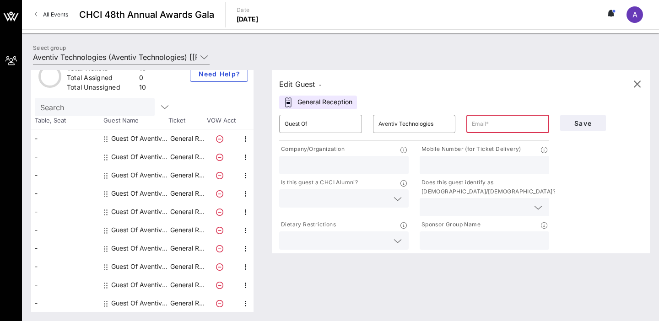
scroll to position [0, 0]
click at [636, 86] on icon "button" at bounding box center [636, 84] width 11 height 11
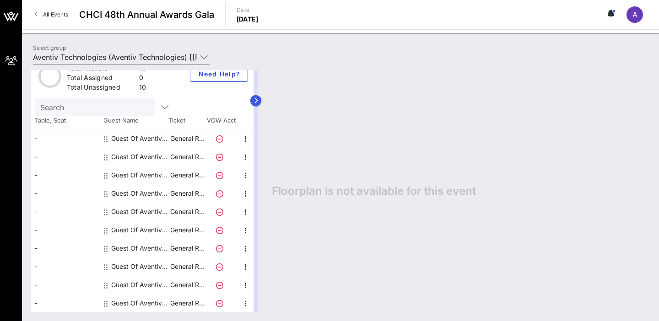
click at [255, 98] on icon "button" at bounding box center [256, 100] width 4 height 5
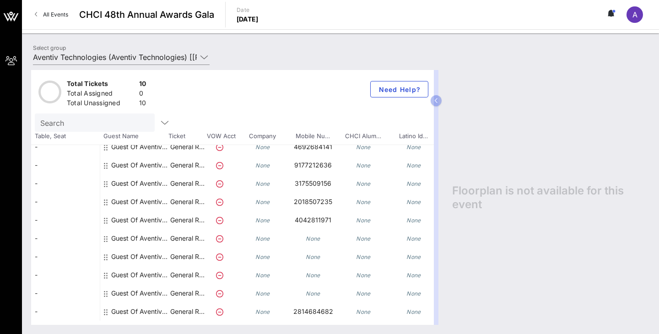
click at [612, 10] on icon at bounding box center [611, 13] width 8 height 7
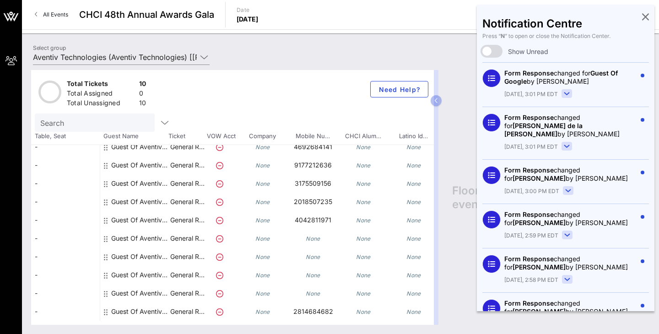
click at [640, 17] on div "Notification Centre Press “ N ” to open or close the Notification Center. Show …" at bounding box center [566, 158] width 178 height 307
click at [642, 17] on icon at bounding box center [645, 17] width 7 height 2
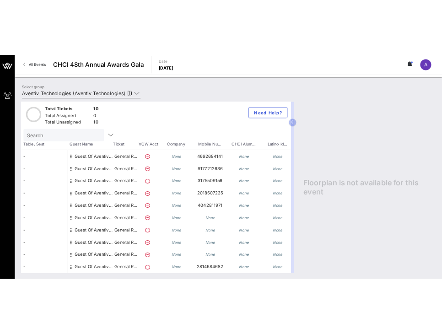
scroll to position [3, 0]
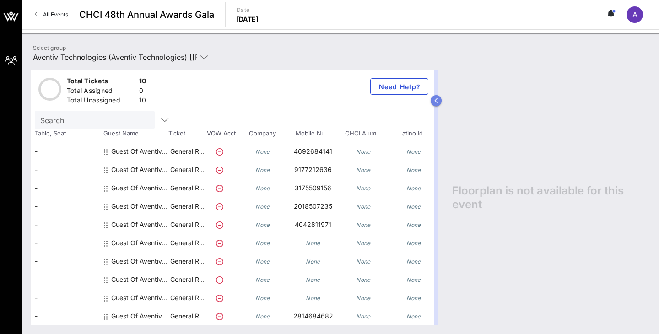
click at [436, 101] on icon "button" at bounding box center [436, 100] width 4 height 5
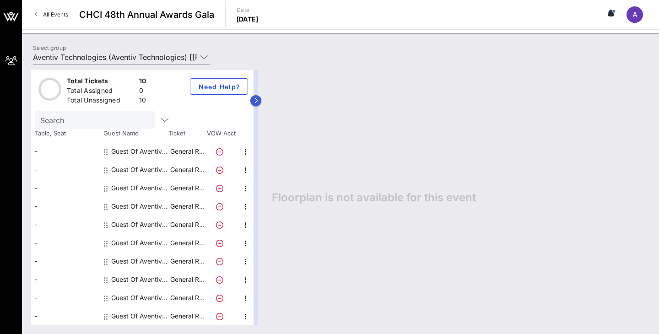
click at [258, 100] on icon "button" at bounding box center [256, 100] width 4 height 5
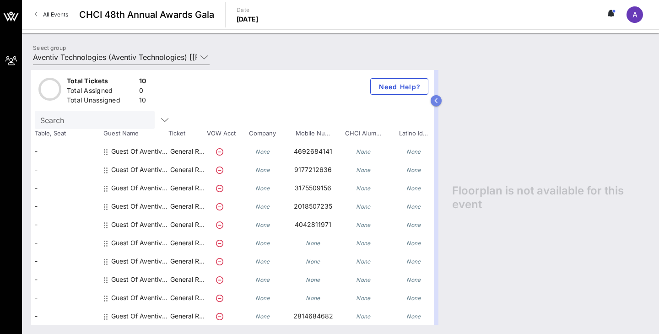
click at [437, 102] on icon "button" at bounding box center [436, 100] width 4 height 5
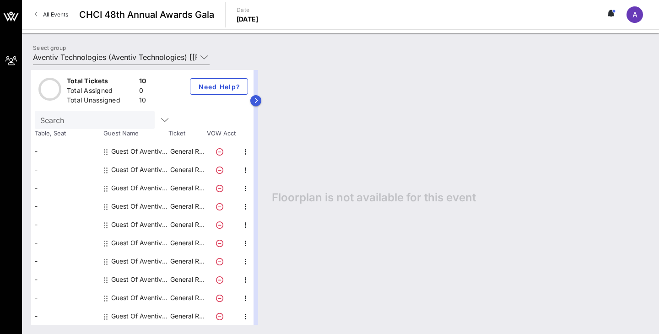
click at [255, 102] on icon "button" at bounding box center [256, 100] width 4 height 5
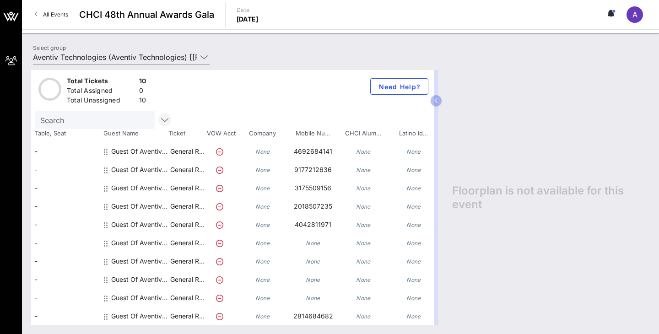
click at [166, 118] on icon "button" at bounding box center [164, 119] width 11 height 11
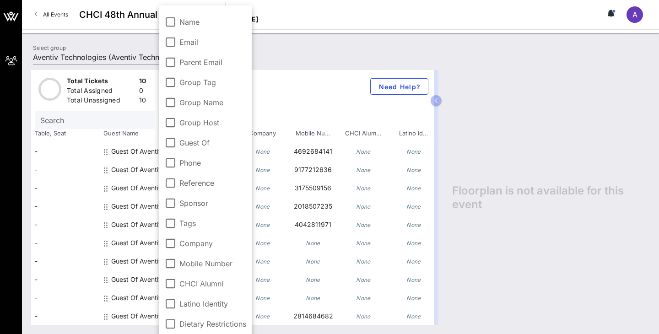
click at [292, 98] on div "Total Tickets 10 Total Assigned 0 Total Unassigned 10 Need Help?" at bounding box center [232, 88] width 403 height 43
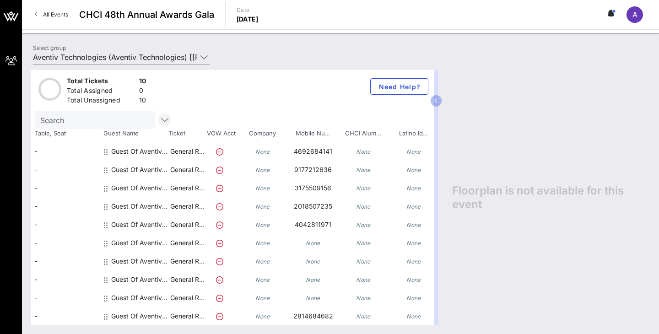
click at [168, 116] on icon "button" at bounding box center [164, 119] width 11 height 11
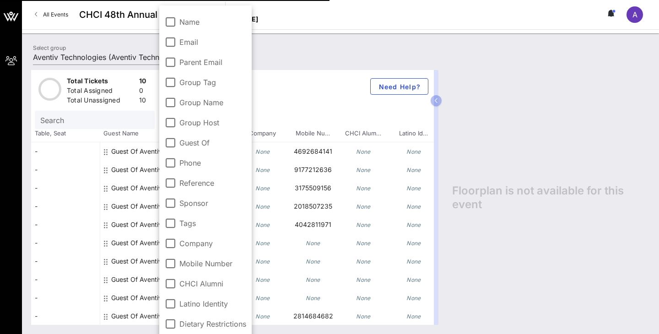
click at [273, 113] on div "Search" at bounding box center [232, 120] width 395 height 18
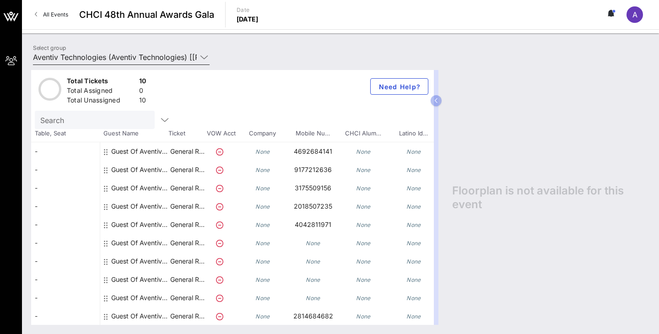
click at [209, 56] on div at bounding box center [204, 57] width 11 height 11
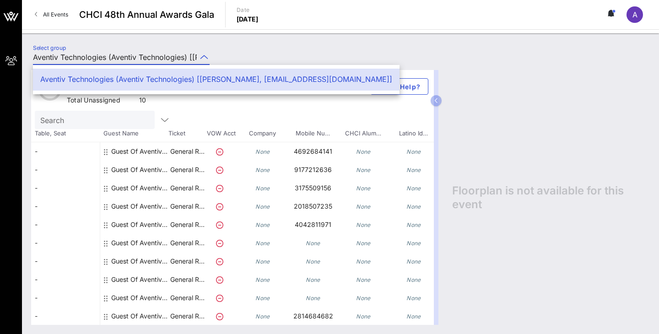
click at [208, 54] on icon at bounding box center [204, 57] width 8 height 11
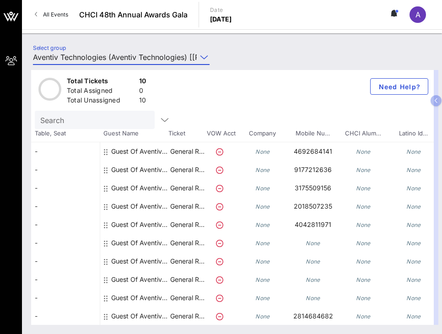
click at [284, 102] on div "Total Tickets 10 Total Assigned 0 Total Unassigned 10 Need Help?" at bounding box center [232, 88] width 403 height 43
